Goal: Task Accomplishment & Management: Complete application form

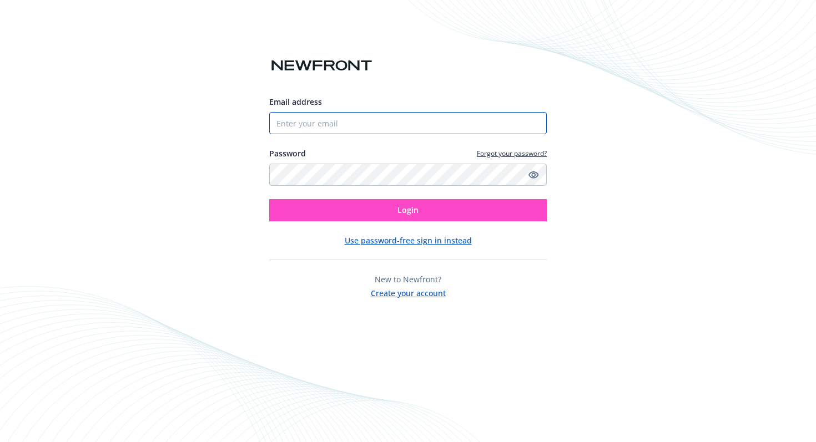
type input "[PERSON_NAME][EMAIL_ADDRESS][DOMAIN_NAME]"
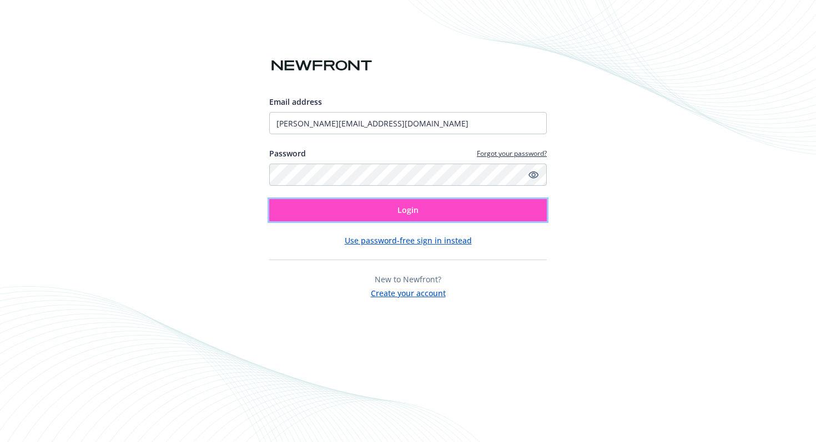
click at [380, 205] on button "Login" at bounding box center [408, 210] width 278 height 22
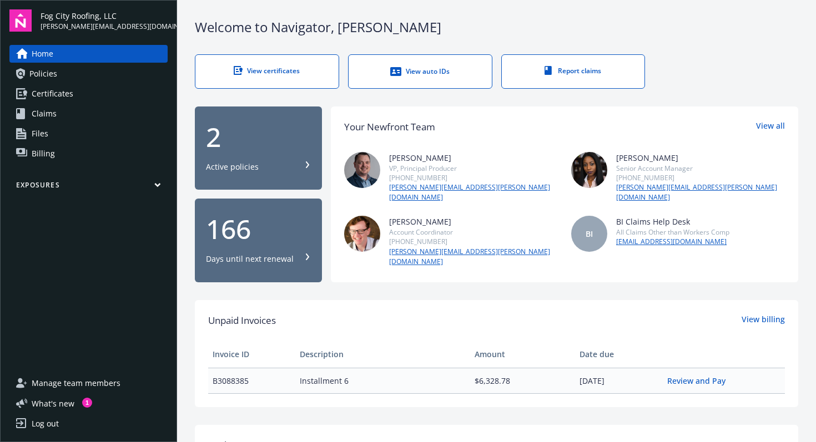
click at [320, 72] on link "View certificates" at bounding box center [267, 71] width 144 height 34
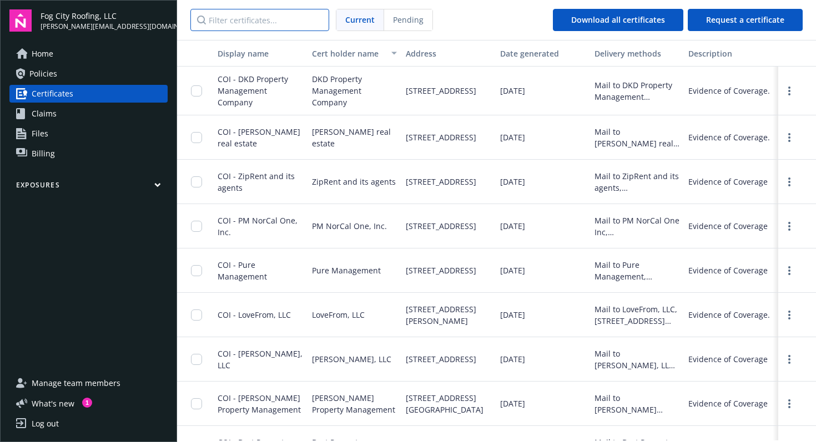
click at [304, 28] on input "Filter certificates..." at bounding box center [259, 20] width 139 height 22
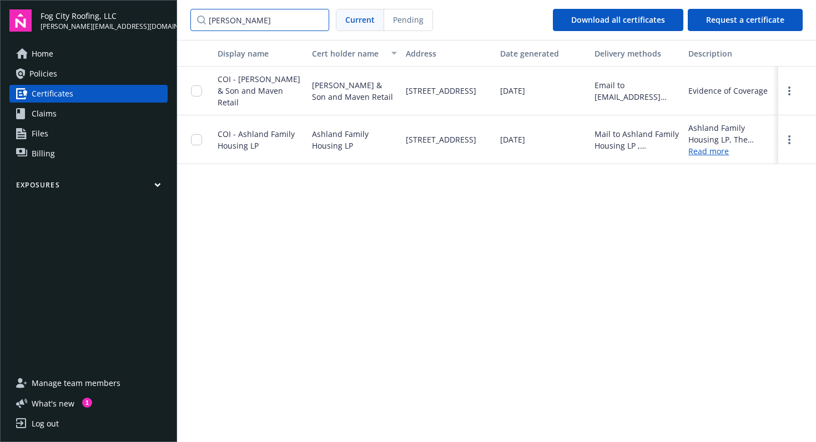
drag, startPoint x: 252, startPoint y: 23, endPoint x: 157, endPoint y: 16, distance: 95.2
click at [157, 16] on div "Fog City Roofing, LLC leticia@fogcityroofing.com Home Policies Certificates Cla…" at bounding box center [408, 221] width 816 height 442
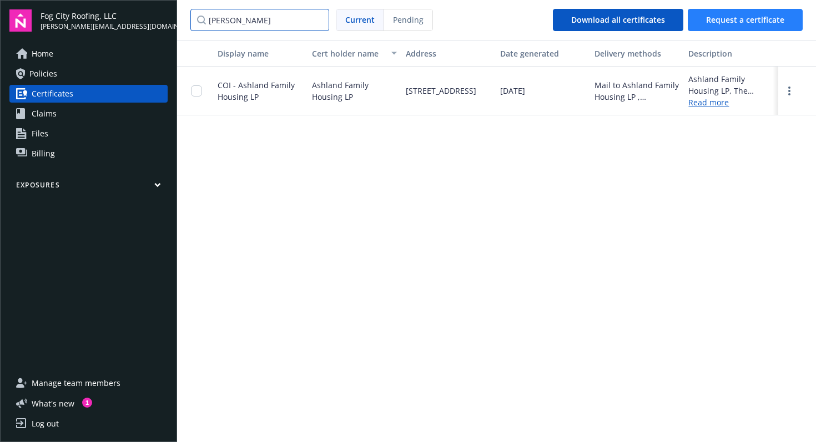
type input "stewart"
click at [761, 11] on button "Request a certificate" at bounding box center [745, 20] width 115 height 22
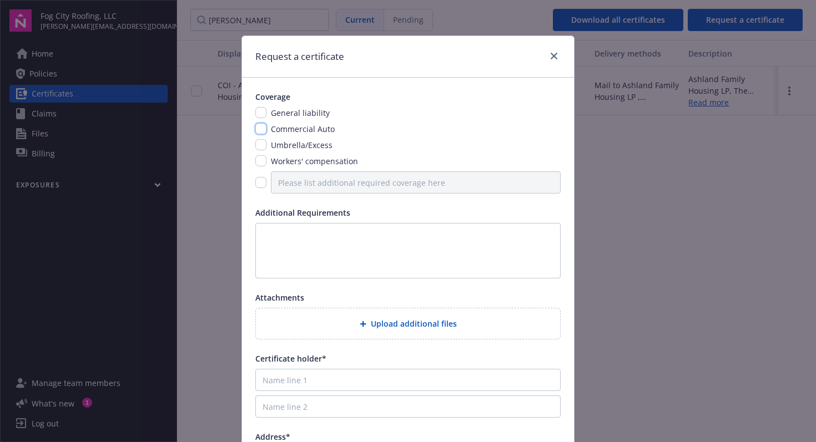
click at [264, 127] on input "checkbox" at bounding box center [260, 128] width 11 height 11
checkbox input "true"
click at [263, 161] on input "checkbox" at bounding box center [260, 160] width 11 height 11
checkbox input "true"
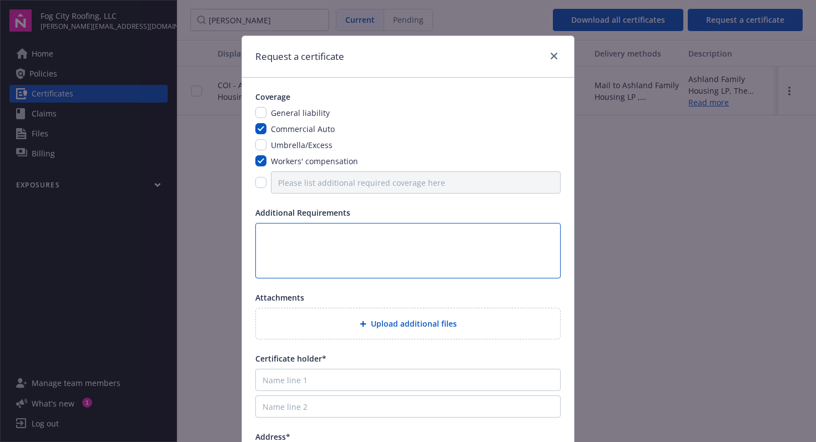
click at [388, 244] on textarea at bounding box center [407, 251] width 305 height 56
paste textarea "Description of Operations JSCo and its respective owners, officers, agents, and…"
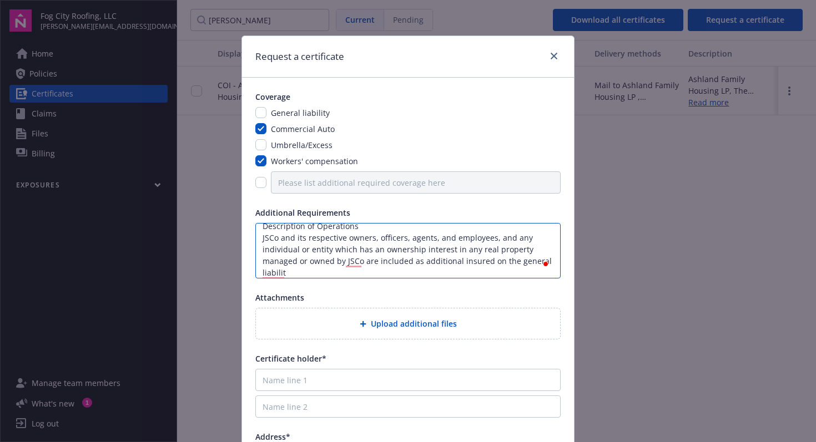
scroll to position [8, 0]
type textarea "Description of Operations JSCo and its respective owners, officers, agents, and…"
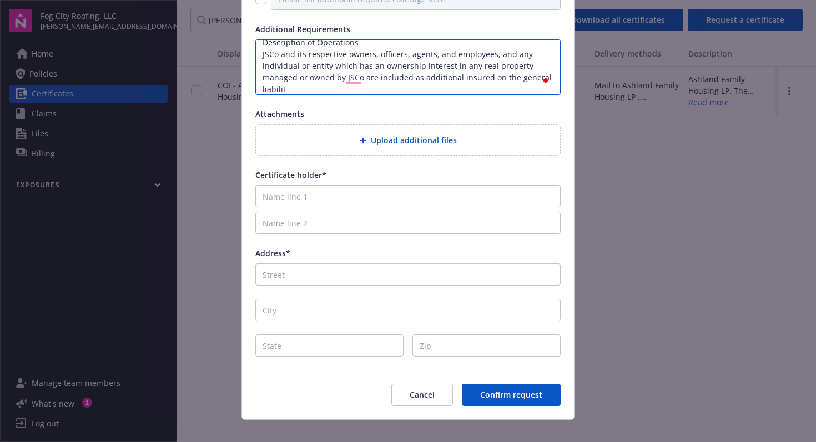
scroll to position [197, 0]
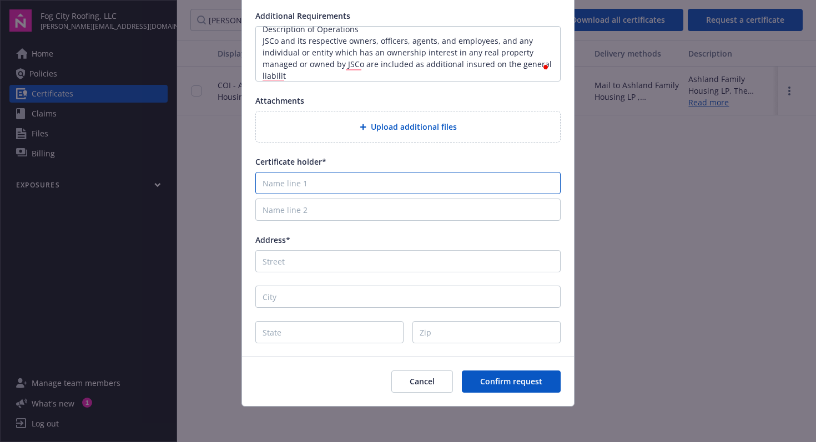
click at [324, 182] on input "Name line 1" at bounding box center [407, 183] width 305 height 22
paste input "JSCo C/O NetVendor 19801 SW 72nd Ave. Suite #300 Tualatin, OR 97062"
drag, startPoint x: 339, startPoint y: 184, endPoint x: 451, endPoint y: 184, distance: 112.1
click at [451, 184] on input "JSCo C/O NetVendor 19801 SW 72nd Ave. Suite #300 Tualatin, OR 97062" at bounding box center [407, 183] width 305 height 22
type input "JSCo C/O NetVendor 19801 SW 72nd Ave. Suite #300 Tualatin, OR 97062"
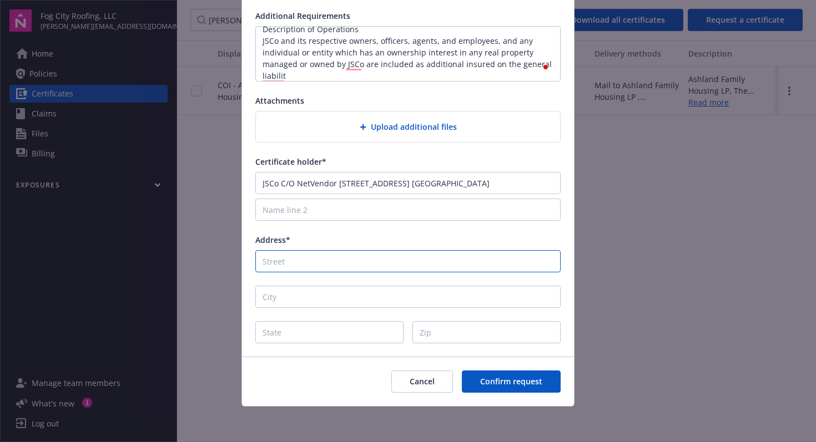
click at [354, 265] on input "Address*" at bounding box center [407, 261] width 305 height 22
paste input "19801 SW 72nd Ave. Suite #300"
type input "19801 SW 72nd Ave. Suite #300"
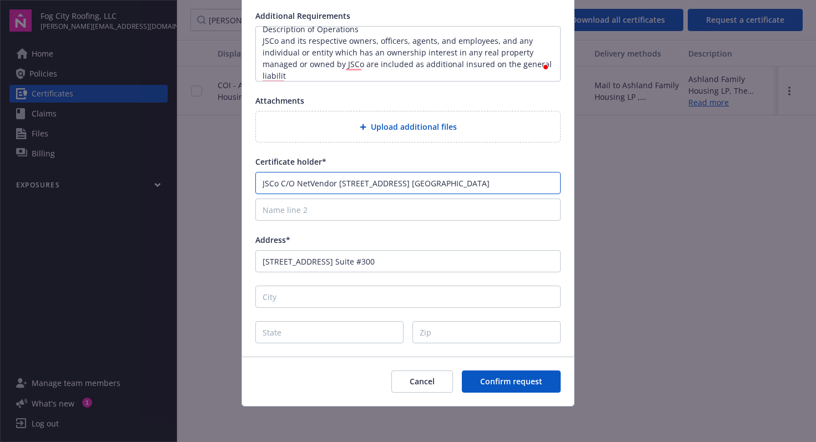
drag, startPoint x: 452, startPoint y: 183, endPoint x: 339, endPoint y: 184, distance: 113.3
click at [339, 184] on input "JSCo C/O NetVendor 19801 SW 72nd Ave. Suite #300 Tualatin, OR 97062" at bounding box center [407, 183] width 305 height 22
drag, startPoint x: 338, startPoint y: 183, endPoint x: 380, endPoint y: 183, distance: 42.2
click at [380, 183] on input "JSCo C/O NetVendor Tualatin, OR 97062" at bounding box center [407, 183] width 305 height 22
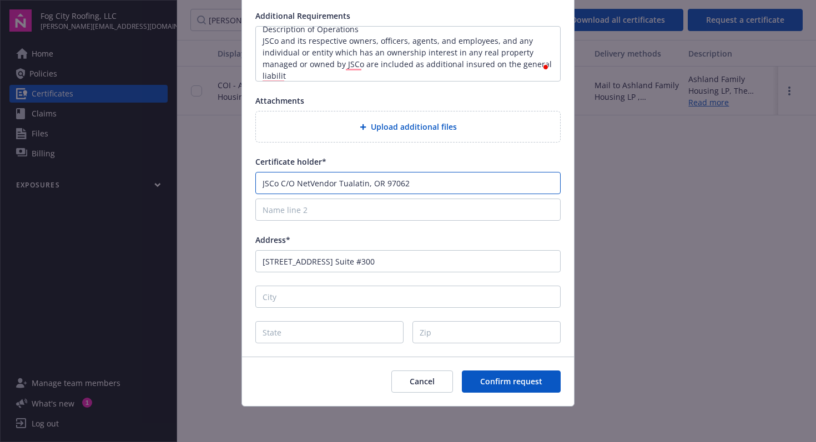
drag, startPoint x: 369, startPoint y: 183, endPoint x: 339, endPoint y: 183, distance: 30.5
click at [339, 183] on input "JSCo C/O NetVendor Tualatin, OR 97062" at bounding box center [407, 183] width 305 height 22
type input "JSCo C/O NetVendor Tualatin, OR 97062"
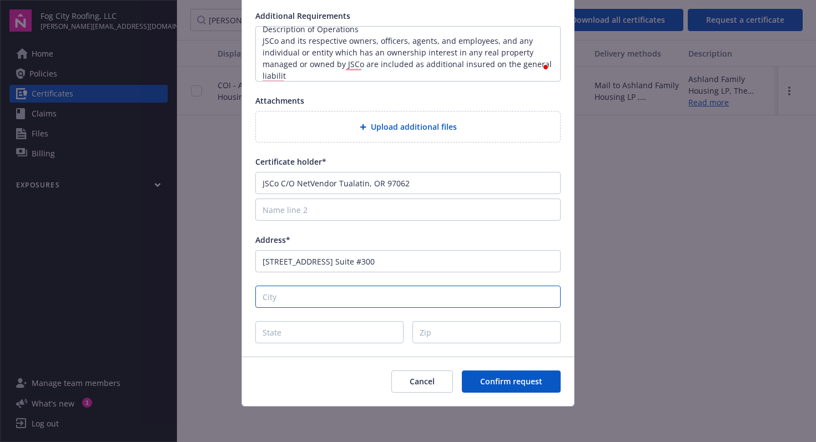
click at [298, 296] on input "City" at bounding box center [407, 297] width 305 height 22
paste input "Tualatin,"
type input "Tualatin"
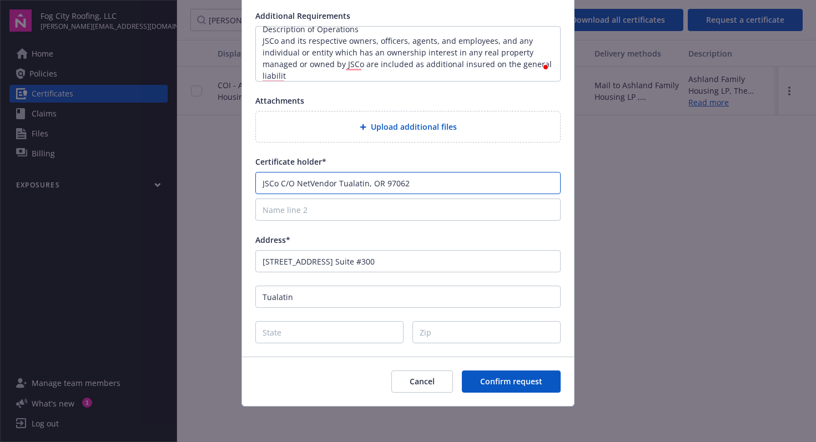
drag, startPoint x: 410, startPoint y: 188, endPoint x: 382, endPoint y: 184, distance: 28.0
click at [382, 184] on input "JSCo C/O NetVendor Tualatin, OR 97062" at bounding box center [407, 183] width 305 height 22
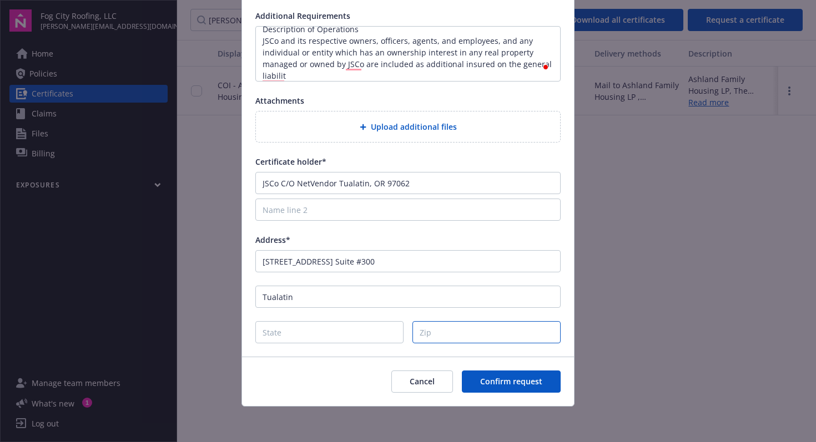
click at [434, 327] on input "Zip" at bounding box center [486, 332] width 148 height 22
paste input "97062"
type input "97062"
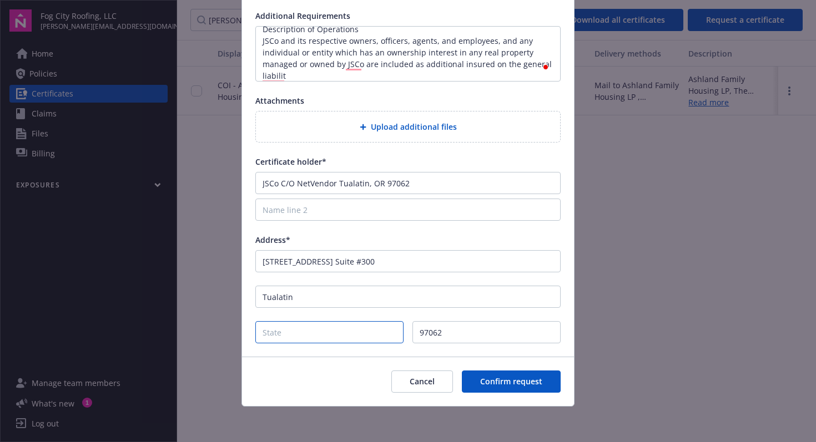
click at [385, 335] on input "State" at bounding box center [329, 332] width 148 height 22
type input "OR"
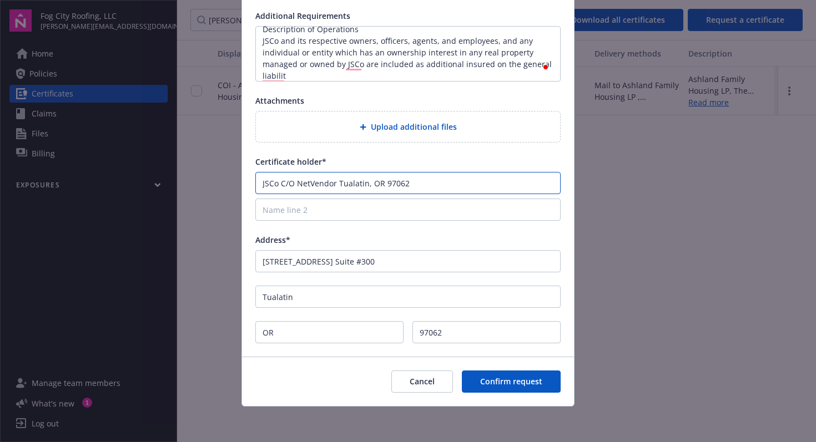
click at [337, 179] on input "JSCo C/O NetVendor Tualatin, OR 97062" at bounding box center [407, 183] width 305 height 22
drag, startPoint x: 336, startPoint y: 182, endPoint x: 410, endPoint y: 181, distance: 73.3
click at [410, 181] on input "JSCo C/O NetVendor Tualatin, OR 97062" at bounding box center [407, 183] width 305 height 22
type input "JSCo C/O NetVendor"
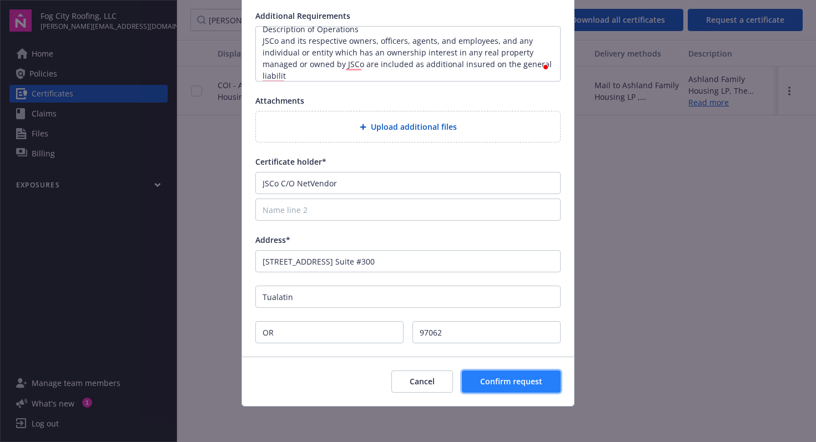
click at [521, 386] on span "Confirm request" at bounding box center [511, 381] width 62 height 11
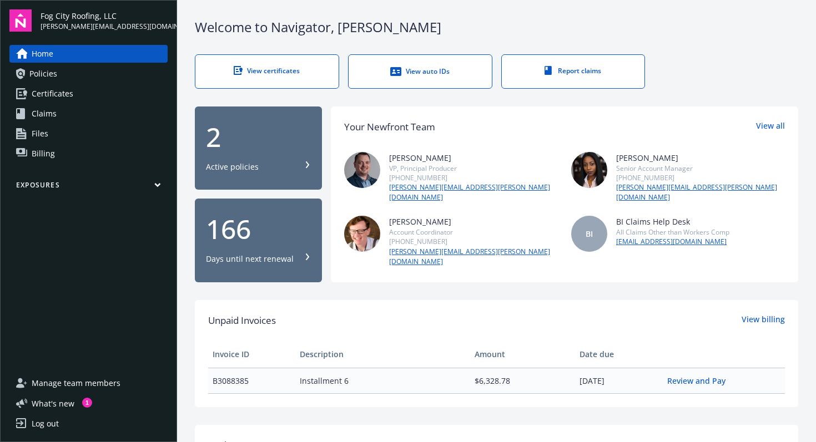
click at [313, 73] on div "View certificates" at bounding box center [267, 70] width 99 height 9
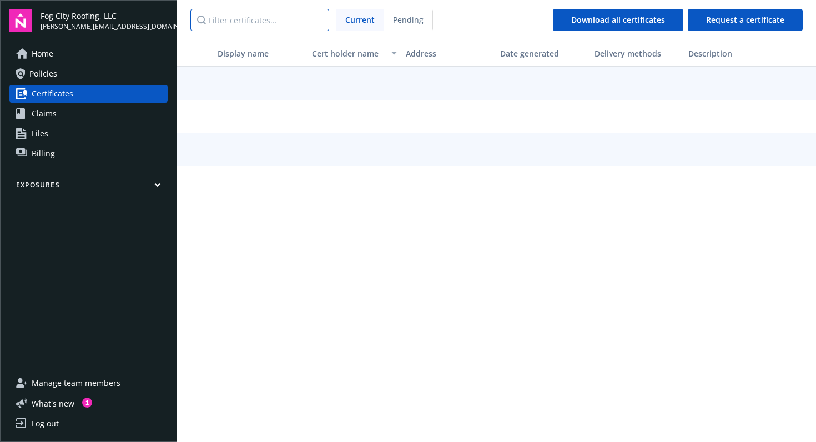
click at [276, 26] on input "Filter certificates..." at bounding box center [259, 20] width 139 height 22
type input "jsco"
